Goal: Task Accomplishment & Management: Use online tool/utility

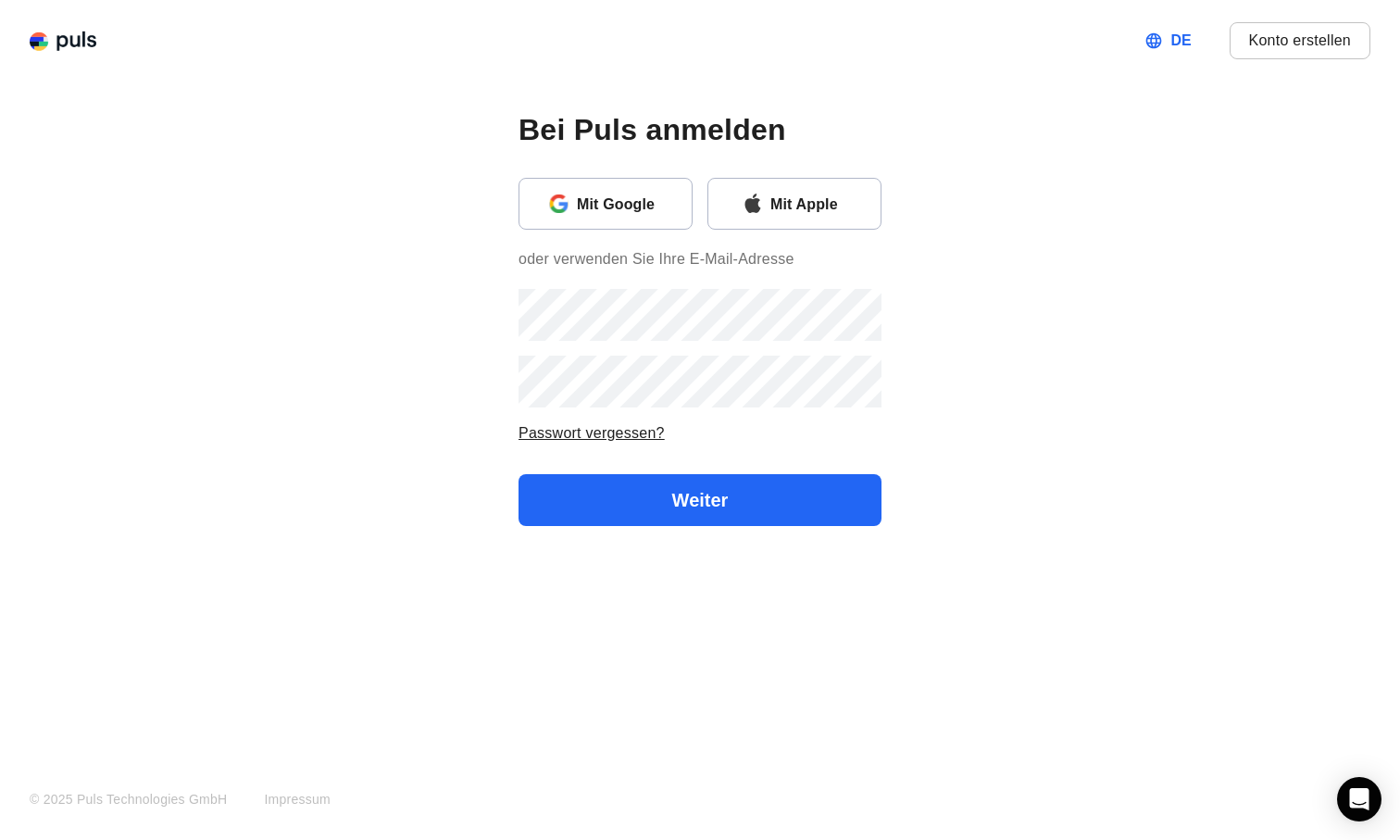
click at [804, 198] on div "Mit Apple" at bounding box center [818, 204] width 95 height 24
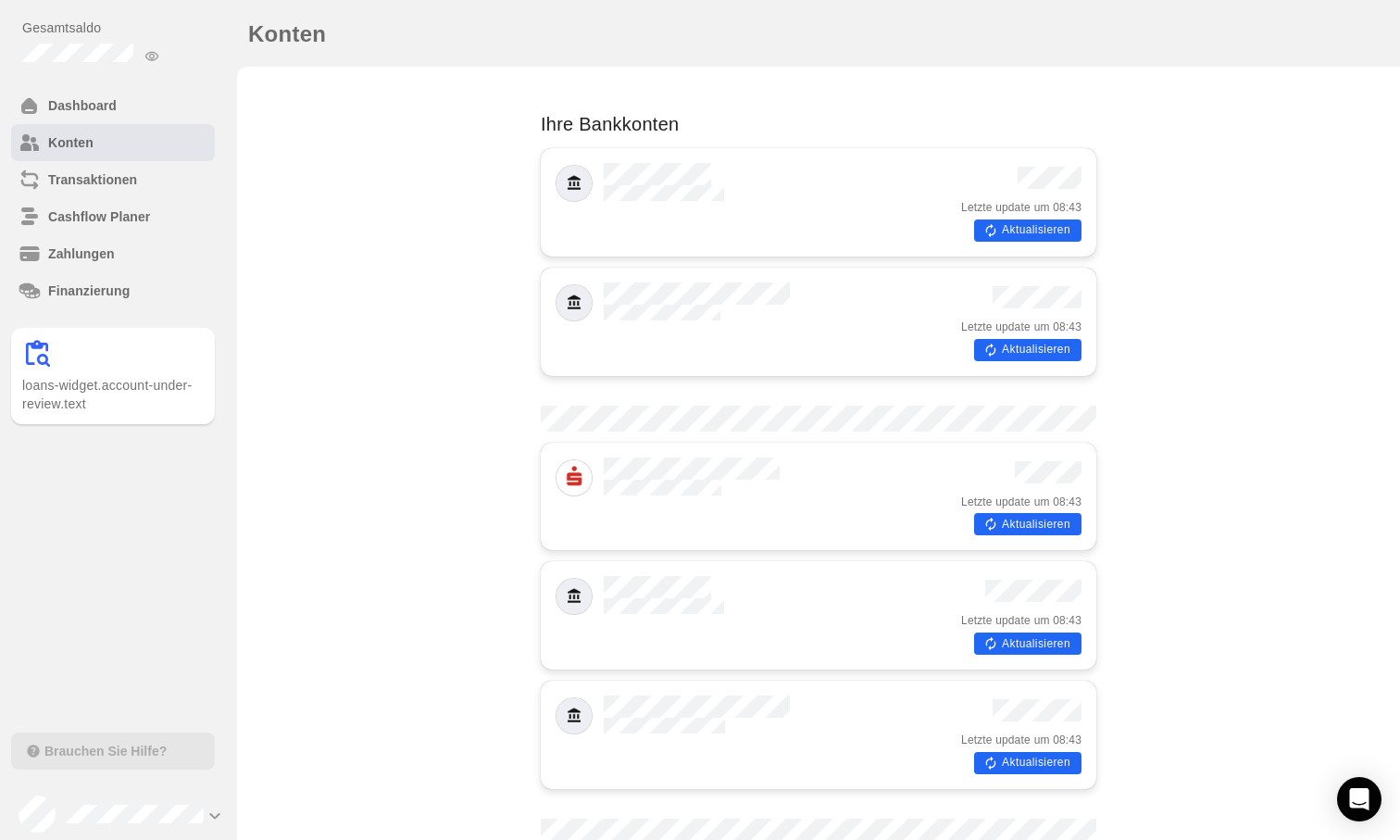
scroll to position [696, 0]
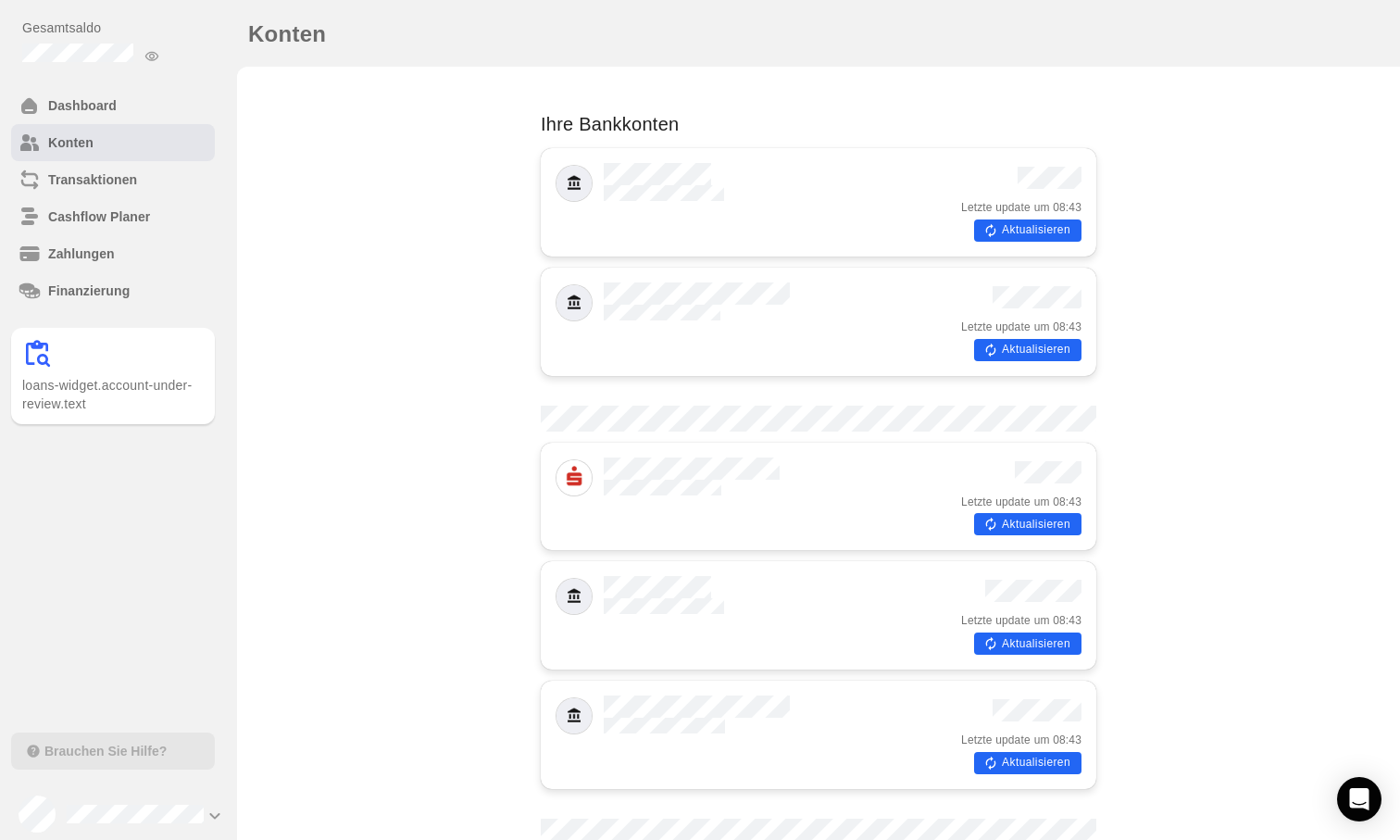
click at [1029, 752] on button "Aktualisieren" at bounding box center [1028, 763] width 107 height 22
click at [1032, 632] on button "Aktualisieren" at bounding box center [1028, 643] width 107 height 22
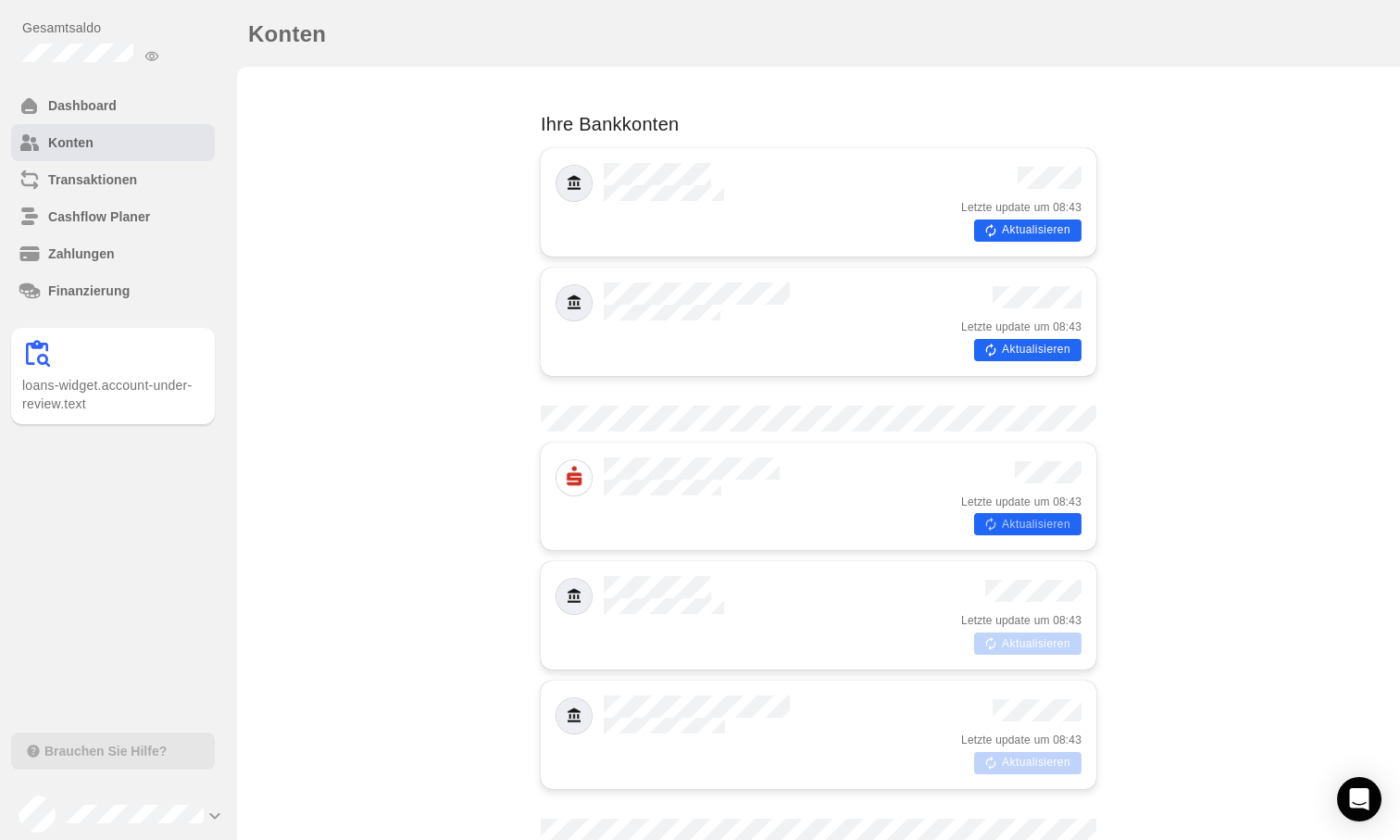
click at [1033, 513] on button "Aktualisieren" at bounding box center [1028, 524] width 107 height 22
click at [1033, 339] on button "Aktualisieren" at bounding box center [1028, 350] width 107 height 22
click at [1026, 219] on button "Aktualisieren" at bounding box center [1028, 230] width 107 height 22
